Goal: Information Seeking & Learning: Check status

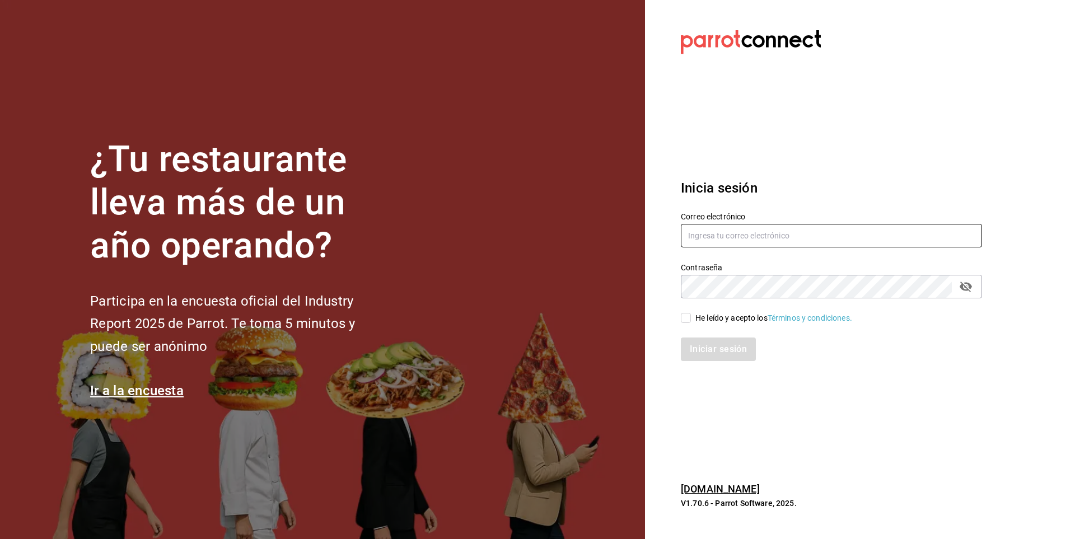
type input "[EMAIL_ADDRESS][PERSON_NAME][DOMAIN_NAME]"
click at [686, 319] on input "He leído y acepto los Términos y condiciones." at bounding box center [686, 318] width 10 height 10
checkbox input "true"
click at [694, 349] on button "Iniciar sesión" at bounding box center [719, 350] width 76 height 24
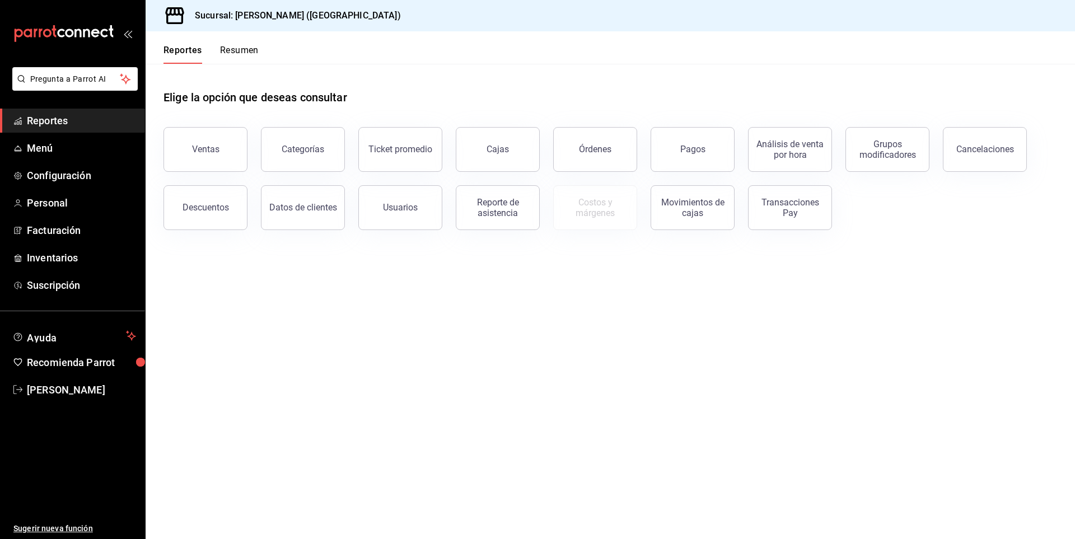
click at [415, 326] on main "Elige la opción que deseas consultar Ventas Categorías Ticket promedio Cajas Ór…" at bounding box center [610, 301] width 929 height 475
click at [191, 152] on button "Ventas" at bounding box center [205, 149] width 84 height 45
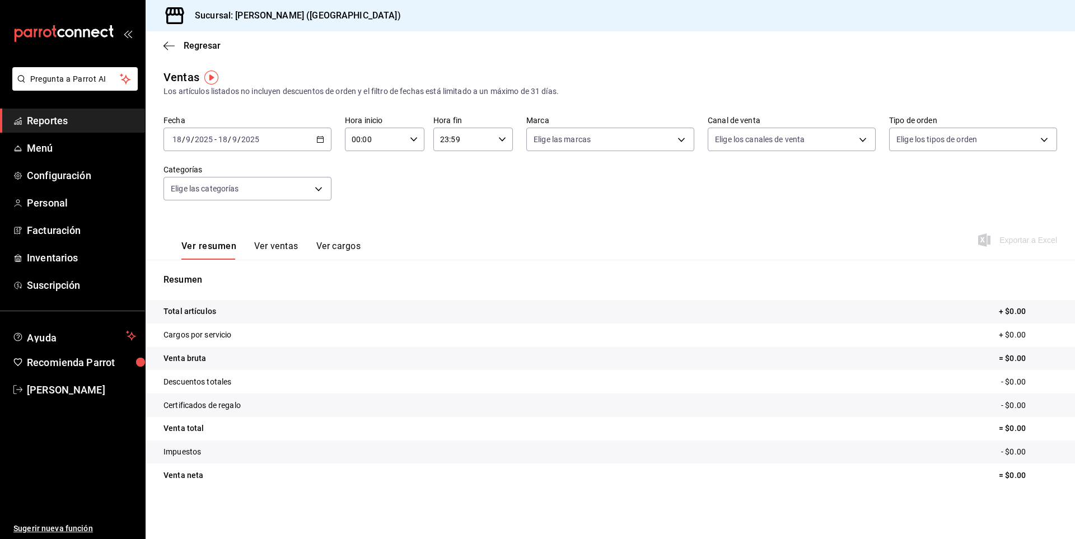
click at [324, 139] on div "2025-09-18 18 / 9 / 2025 - 2025-09-18 18 / 9 / 2025" at bounding box center [247, 140] width 168 height 24
click at [219, 272] on span "Rango de fechas" at bounding box center [216, 274] width 87 height 12
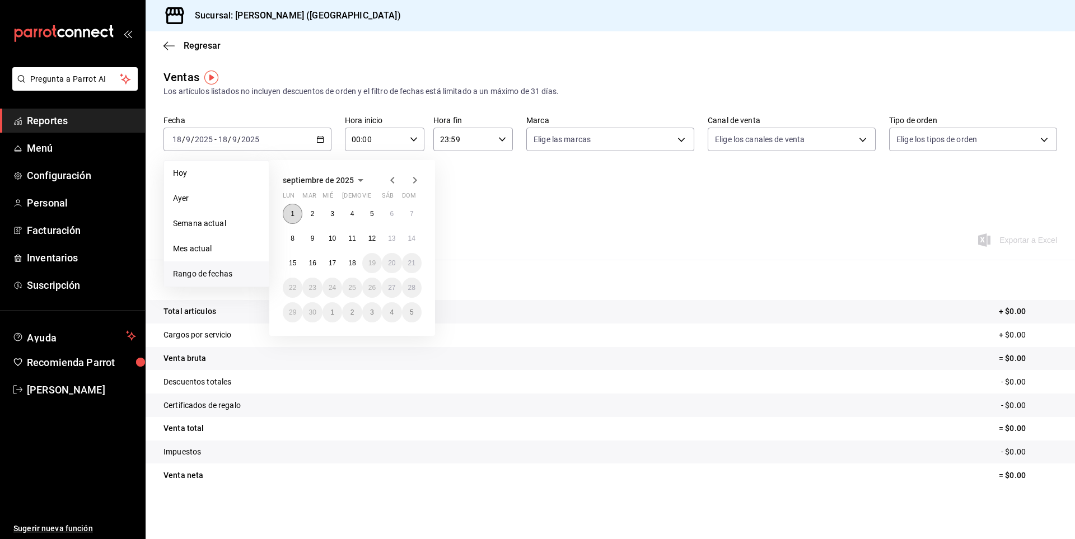
click at [288, 212] on button "1" at bounding box center [293, 214] width 20 height 20
click at [328, 262] on button "17" at bounding box center [332, 263] width 20 height 20
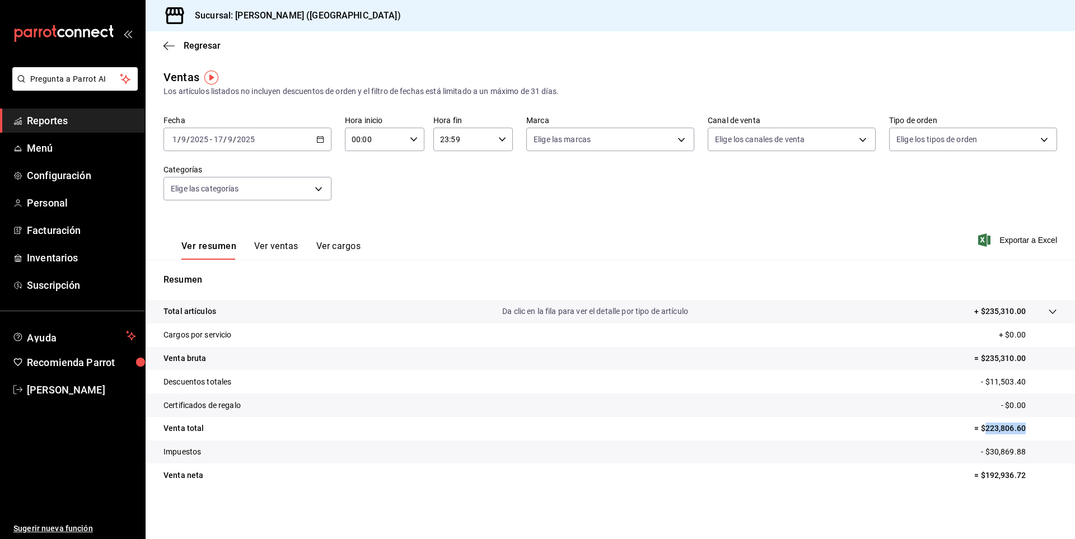
drag, startPoint x: 985, startPoint y: 429, endPoint x: 1036, endPoint y: 429, distance: 50.4
click at [1036, 429] on p "= $223,806.60" at bounding box center [1015, 429] width 83 height 12
click at [950, 503] on div "Ventas Los artículos listados no incluyen descuentos de orden y el filtro de fe…" at bounding box center [610, 294] width 929 height 450
drag, startPoint x: 979, startPoint y: 478, endPoint x: 1068, endPoint y: 478, distance: 89.0
click at [1068, 478] on tr "Venta neta = $192,936.72" at bounding box center [610, 476] width 929 height 24
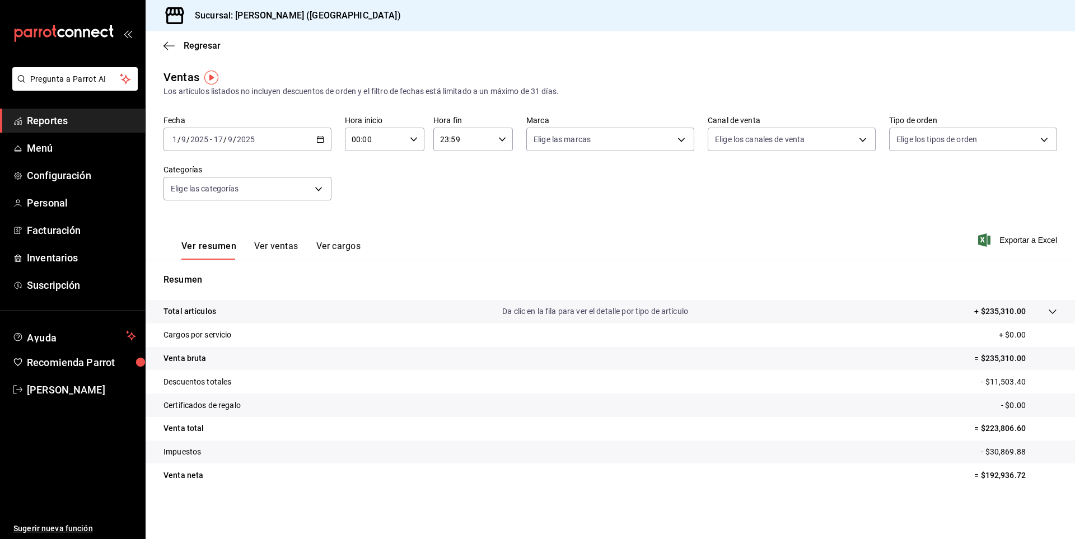
drag, startPoint x: 992, startPoint y: 501, endPoint x: 983, endPoint y: 501, distance: 9.0
click at [990, 501] on div "Ventas Los artículos listados no incluyen descuentos de orden y el filtro de fe…" at bounding box center [610, 294] width 929 height 450
click at [319, 141] on icon "button" at bounding box center [320, 139] width 8 height 8
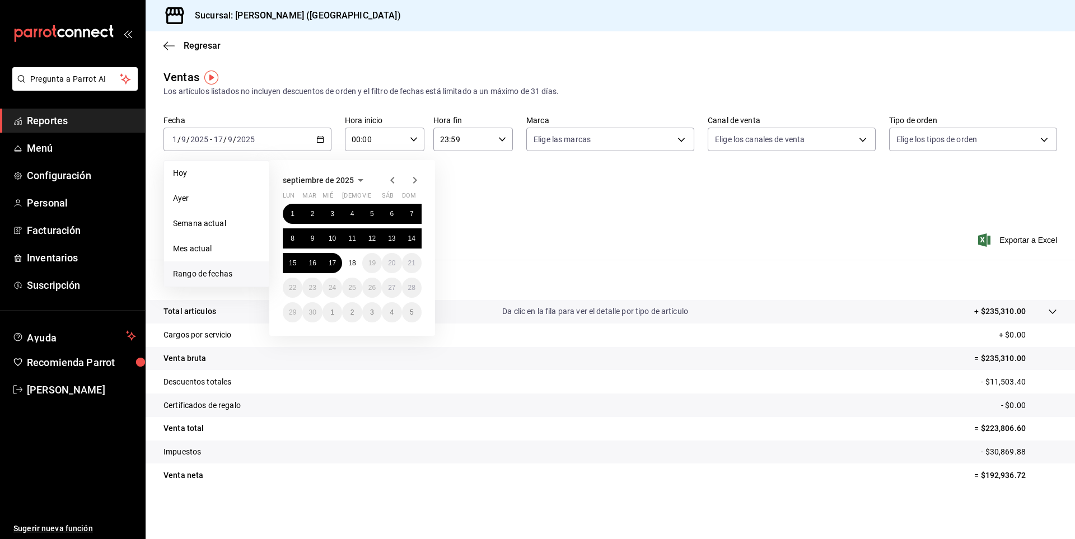
click at [391, 183] on icon "button" at bounding box center [392, 180] width 13 height 13
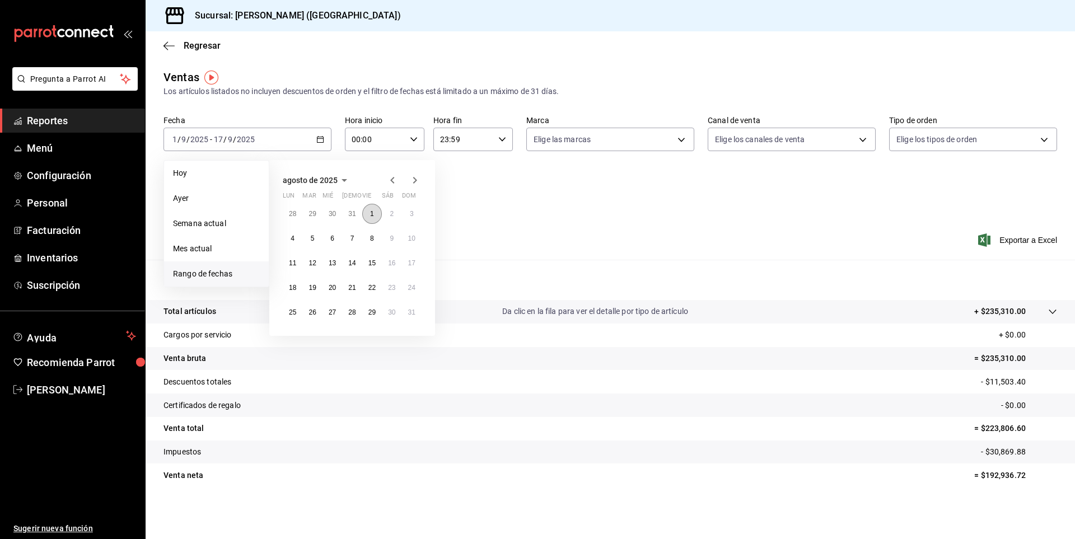
click at [376, 215] on button "1" at bounding box center [372, 214] width 20 height 20
click at [413, 261] on abbr "17" at bounding box center [411, 263] width 7 height 8
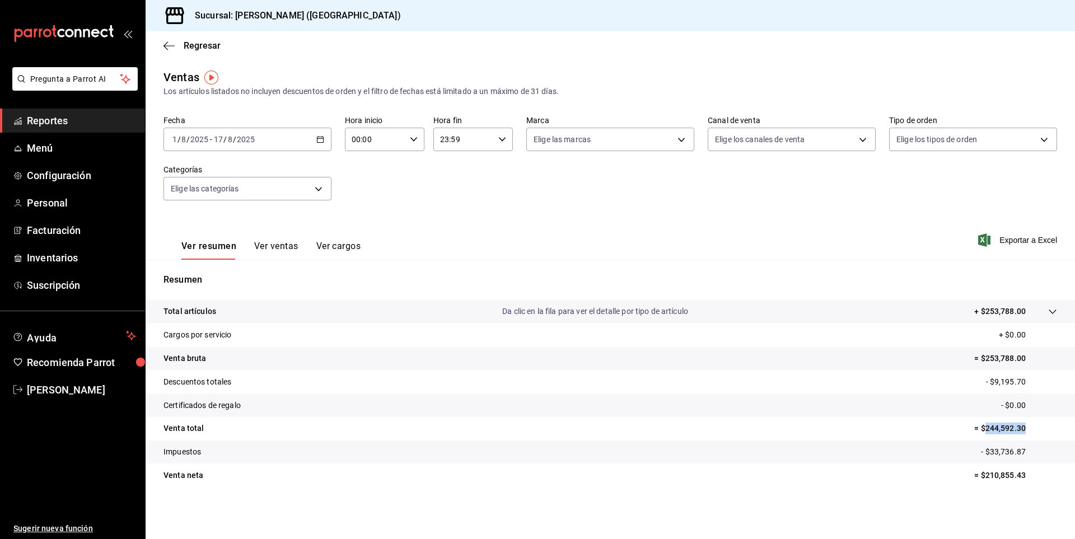
drag, startPoint x: 985, startPoint y: 431, endPoint x: 1074, endPoint y: 437, distance: 89.2
click at [1074, 437] on tr "Venta total = $244,592.30" at bounding box center [610, 429] width 929 height 24
click at [838, 487] on tr "Venta neta = $210,855.43" at bounding box center [610, 476] width 929 height 24
click at [324, 138] on \(Stroke\) "button" at bounding box center [320, 140] width 7 height 6
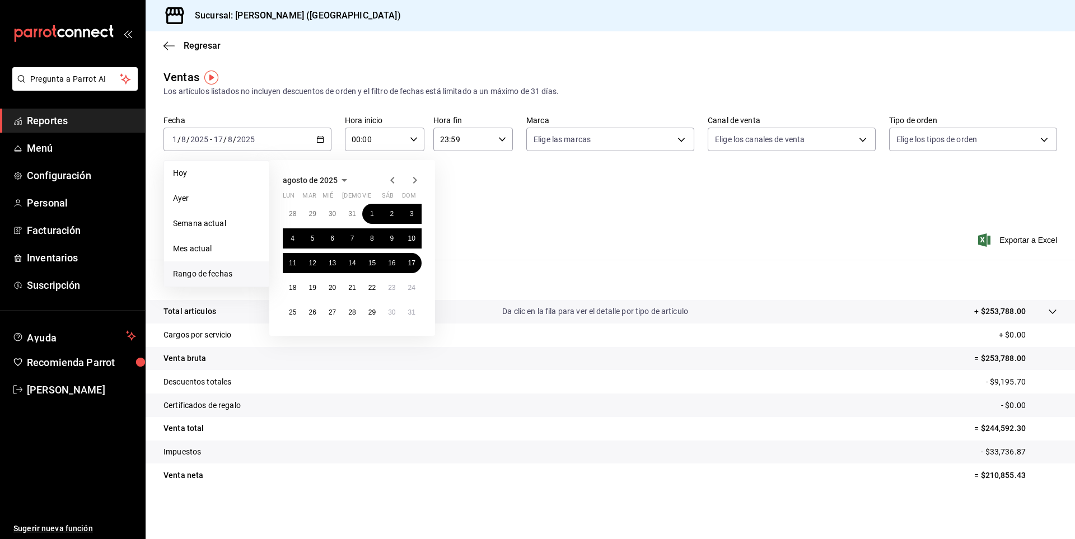
click at [414, 179] on icon "button" at bounding box center [414, 180] width 13 height 13
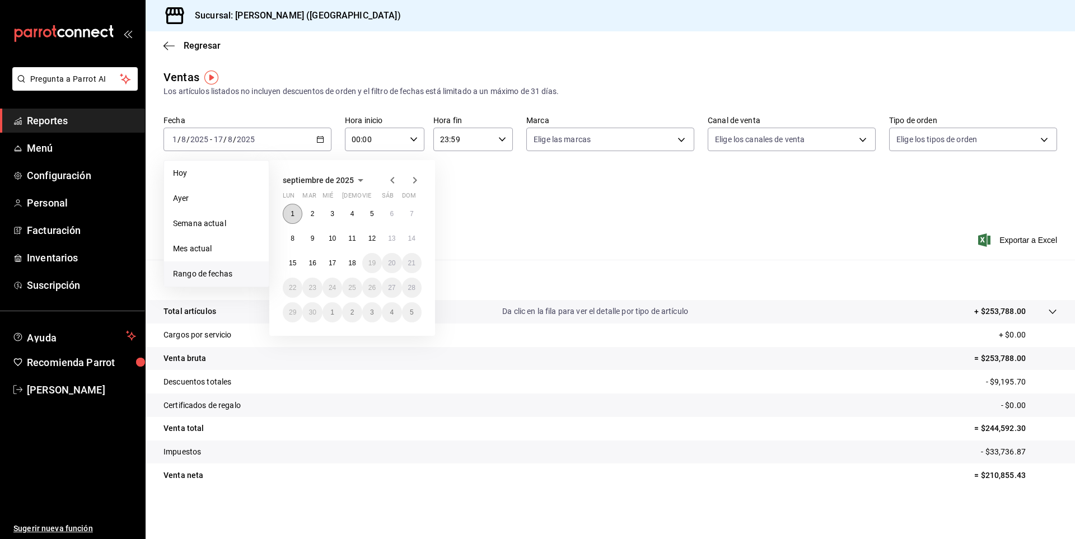
click at [286, 215] on button "1" at bounding box center [293, 214] width 20 height 20
click at [335, 265] on abbr "17" at bounding box center [332, 263] width 7 height 8
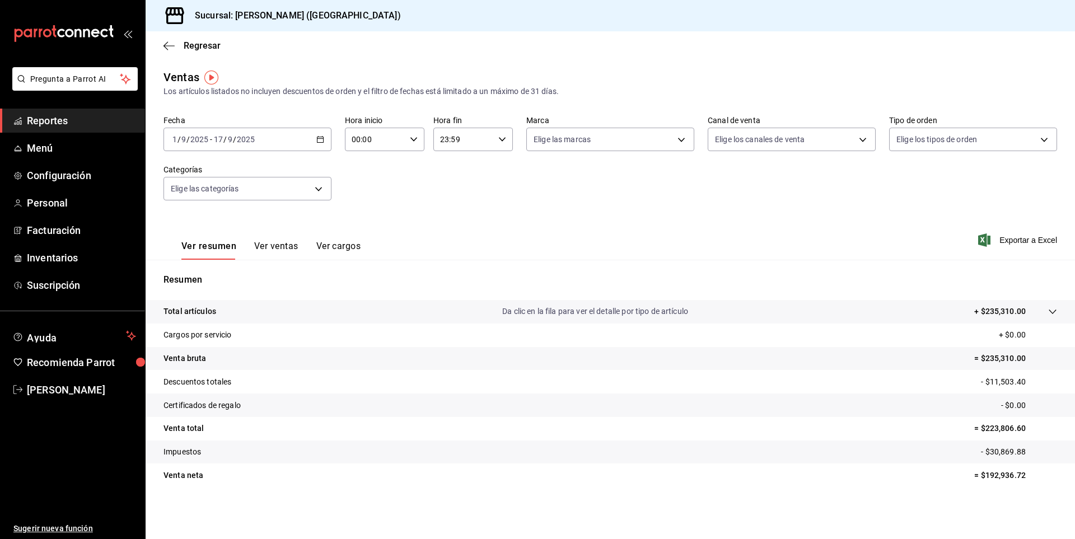
click at [812, 452] on tr "Impuestos - $30,869.88" at bounding box center [610, 453] width 929 height 24
